Goal: Task Accomplishment & Management: Manage account settings

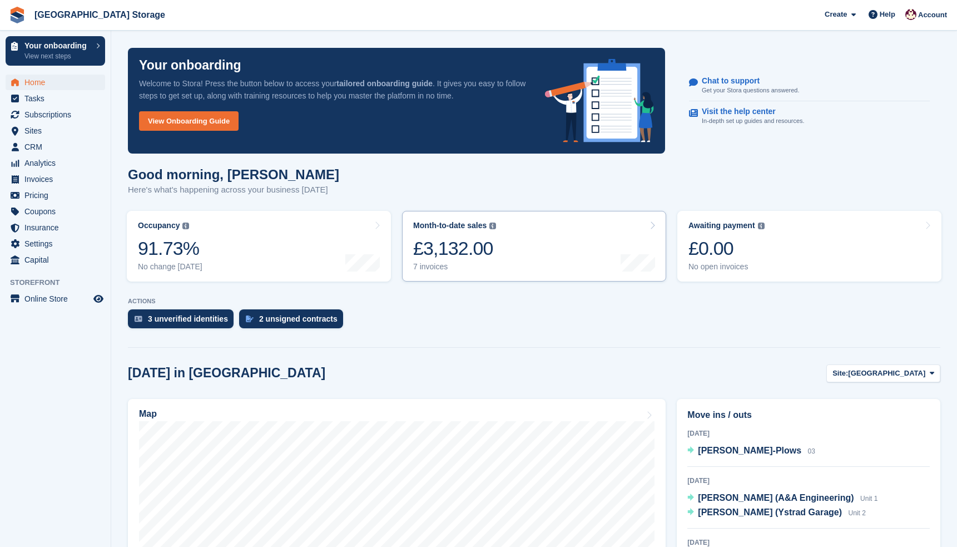
click at [472, 255] on div "£3,132.00" at bounding box center [454, 248] width 83 height 23
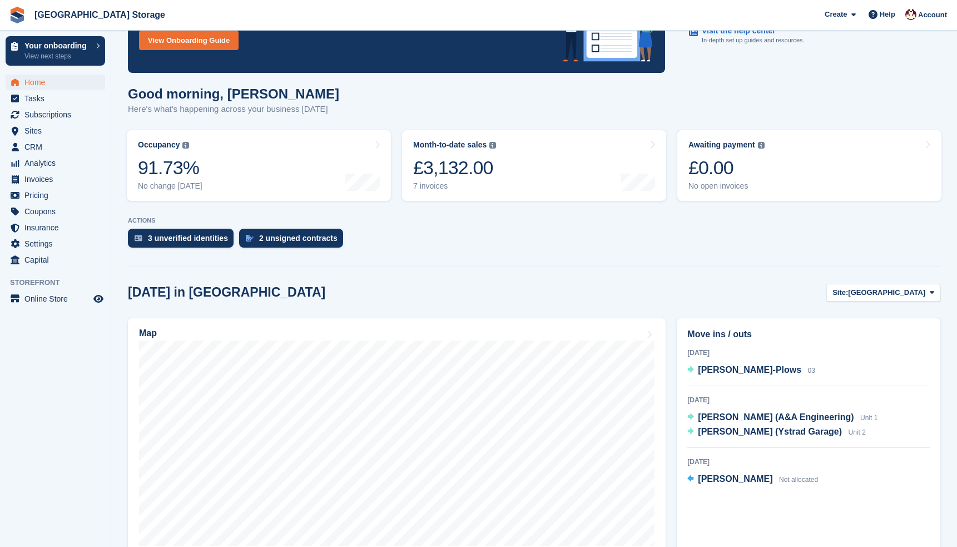
scroll to position [83, 0]
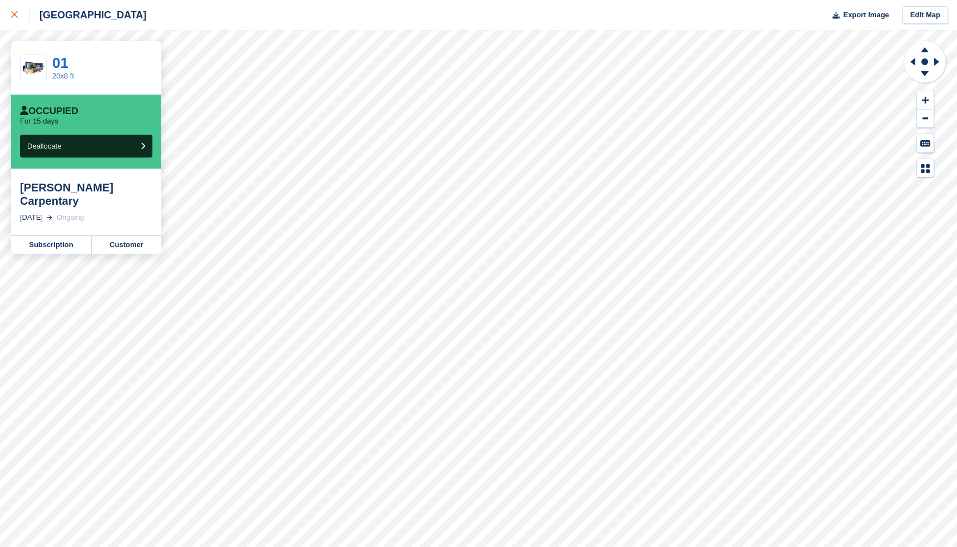
click at [16, 16] on icon at bounding box center [14, 14] width 7 height 7
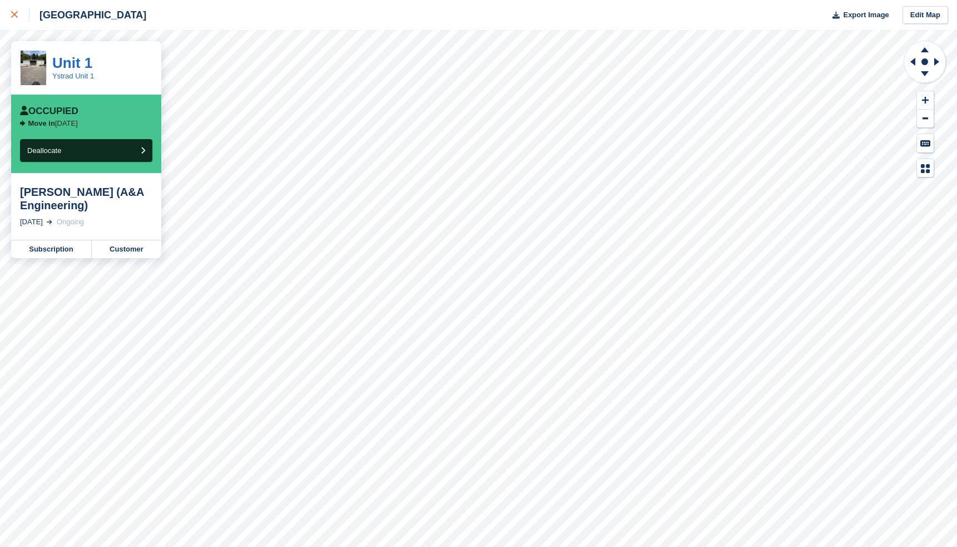
click at [14, 14] on icon at bounding box center [14, 14] width 7 height 7
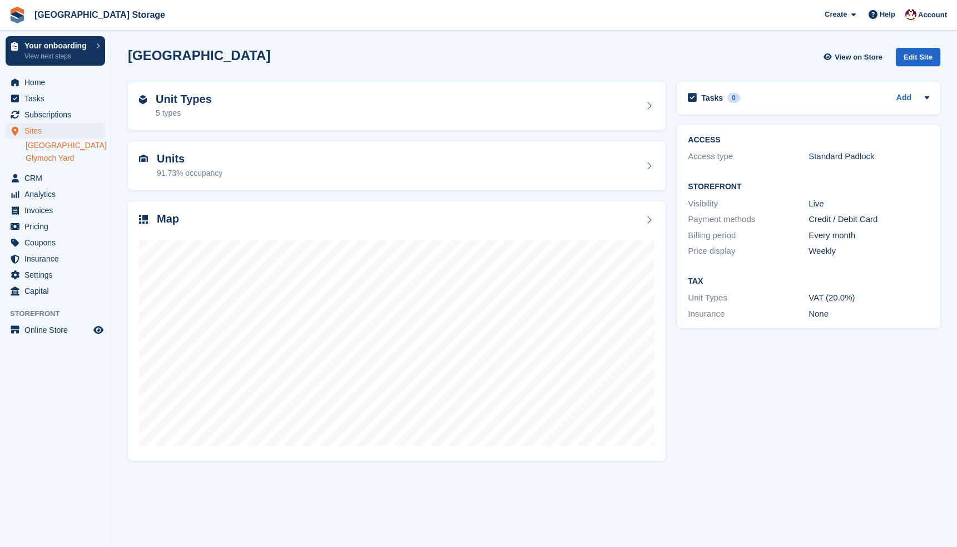
click at [51, 159] on link "Glymoch Yard" at bounding box center [66, 158] width 80 height 11
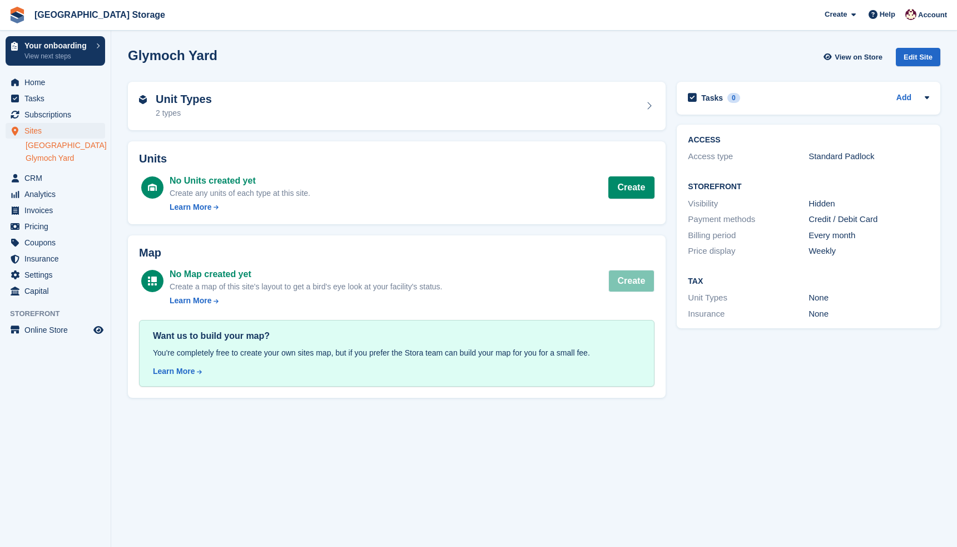
click at [51, 142] on link "[GEOGRAPHIC_DATA]" at bounding box center [66, 145] width 80 height 11
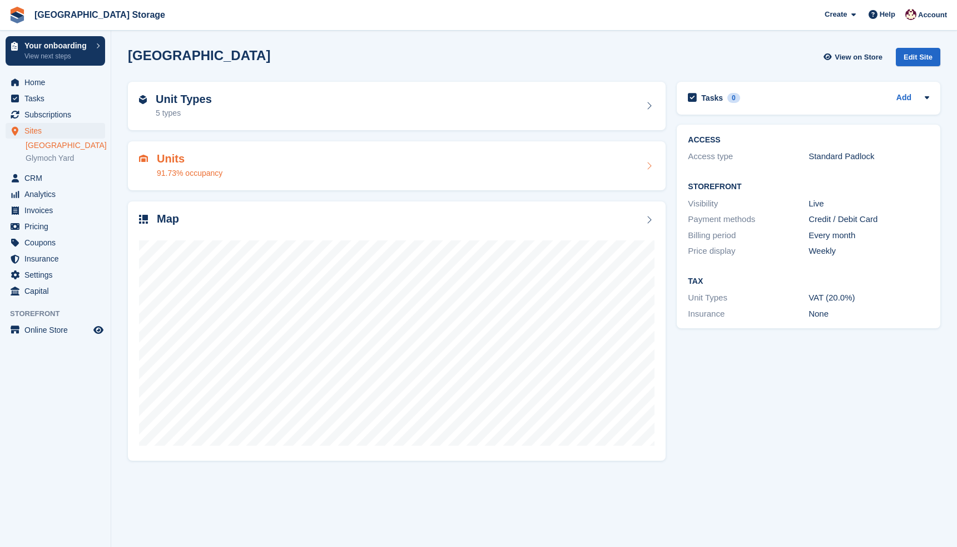
click at [215, 166] on div "Units 91.73% occupancy" at bounding box center [190, 165] width 66 height 27
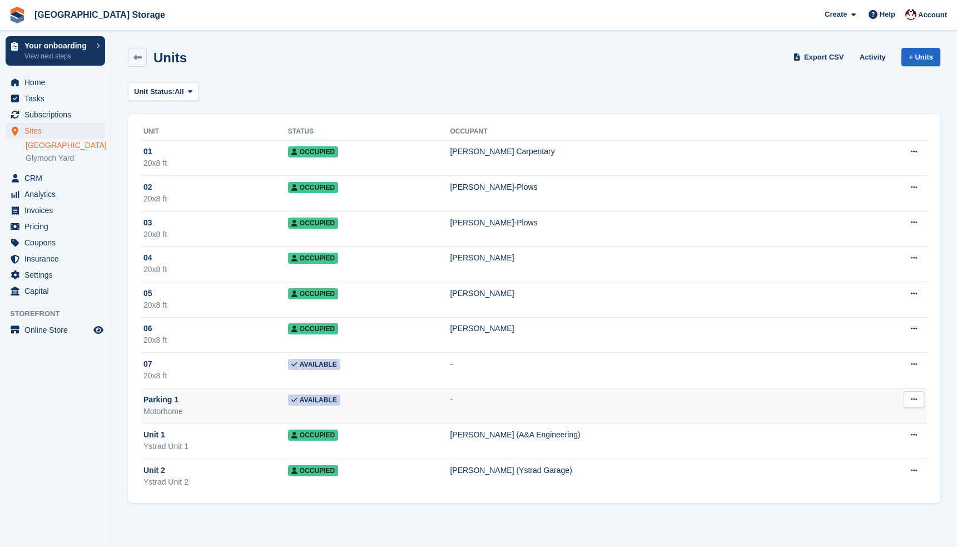
click at [918, 403] on button at bounding box center [914, 399] width 21 height 17
click at [867, 422] on p "Edit unit" at bounding box center [871, 421] width 97 height 14
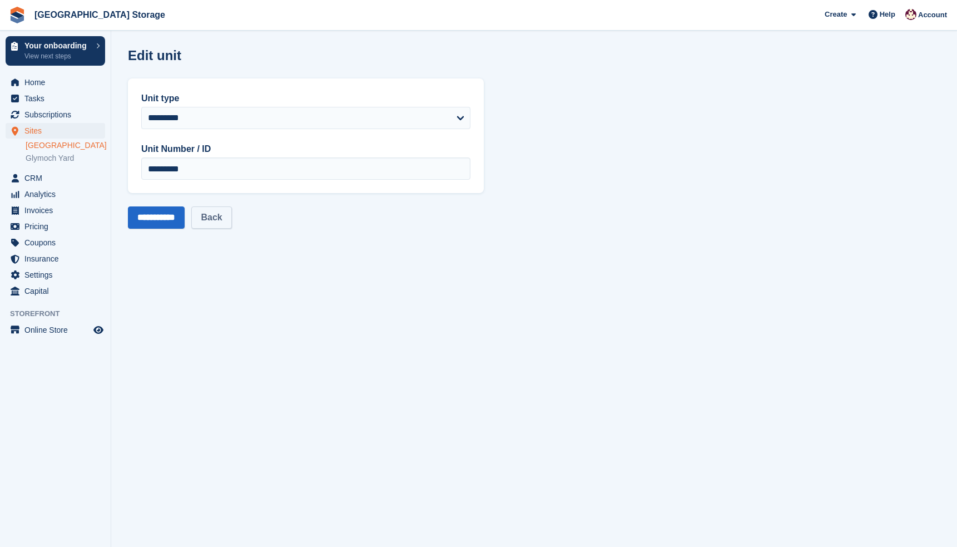
click at [231, 222] on link "Back" at bounding box center [211, 217] width 40 height 22
